Goal: Find specific page/section: Find specific page/section

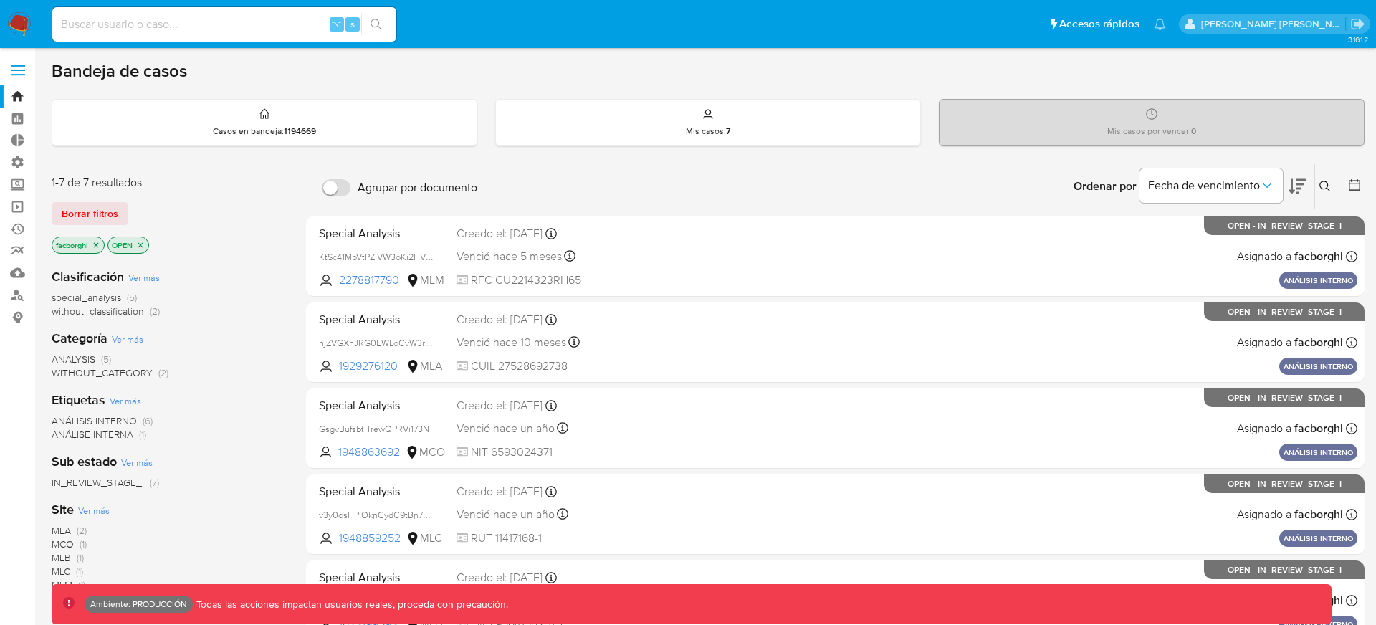
click at [297, 28] on input at bounding box center [224, 24] width 344 height 19
paste input "165522995"
type input "165522995"
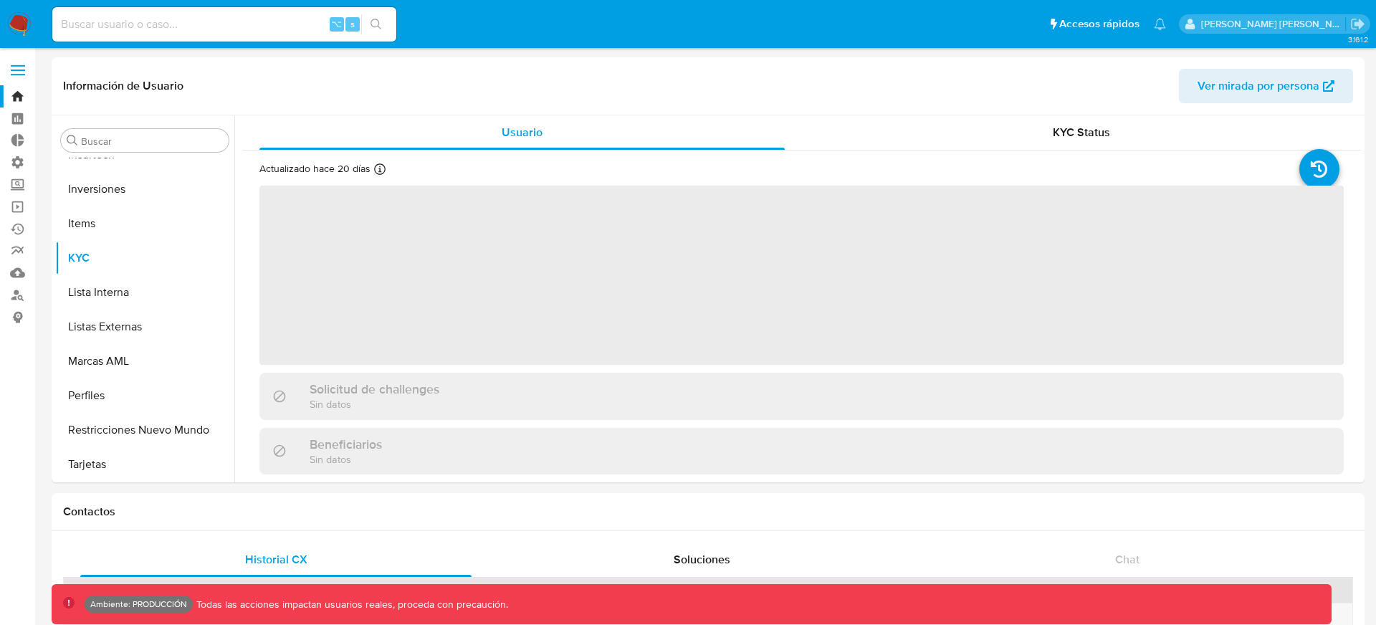
scroll to position [743, 0]
select select "10"
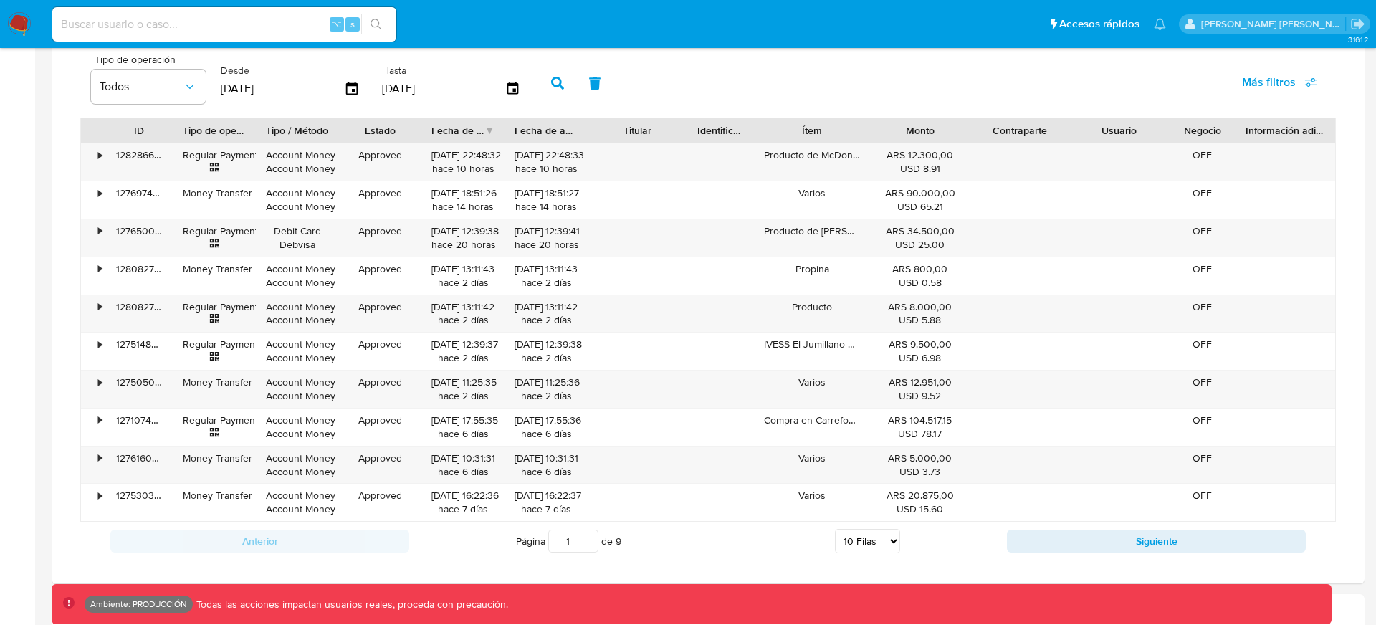
scroll to position [1008, 0]
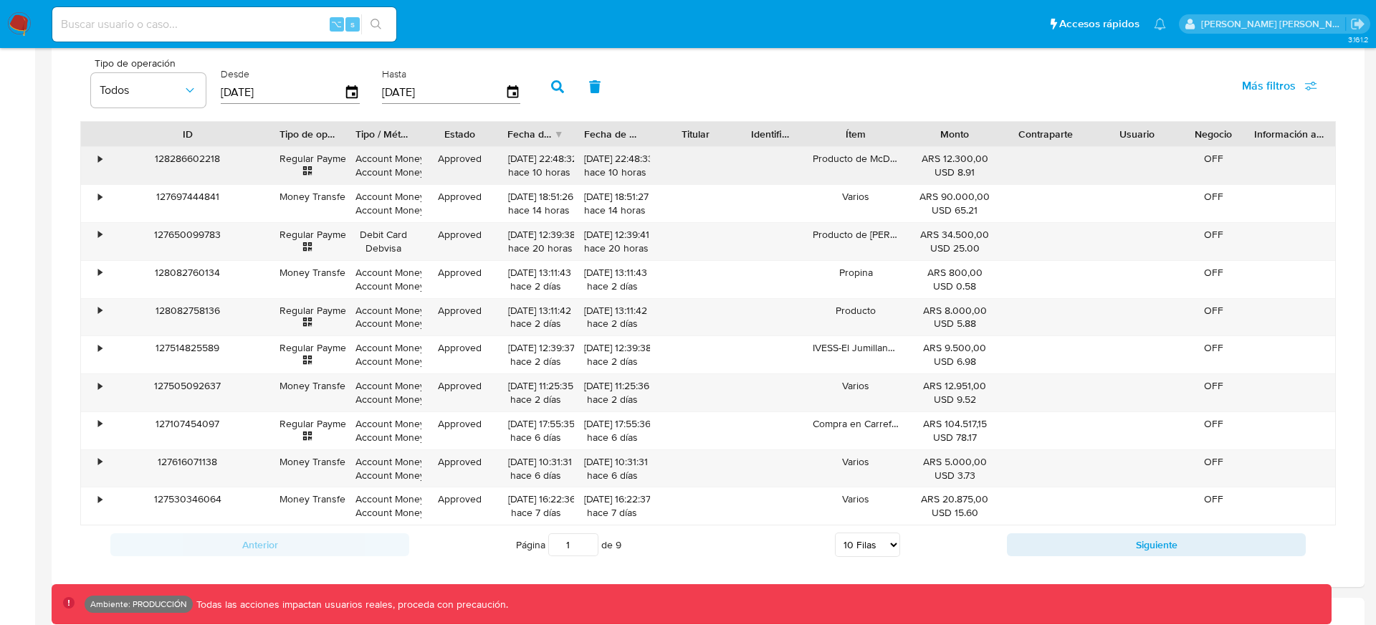
drag, startPoint x: 176, startPoint y: 130, endPoint x: 267, endPoint y: 147, distance: 93.2
click at [267, 147] on div "ID Tipo de operación Tipo / Método Estado Fecha de creación Fecha de aprobación…" at bounding box center [708, 323] width 1256 height 404
